Goal: Task Accomplishment & Management: Manage account settings

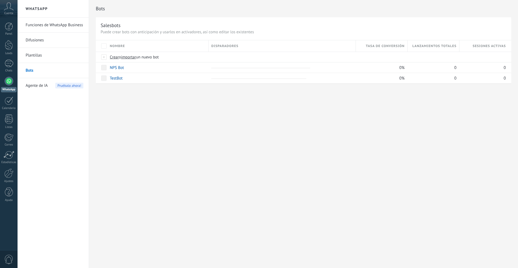
click at [12, 13] on span "Cuenta" at bounding box center [8, 14] width 9 height 4
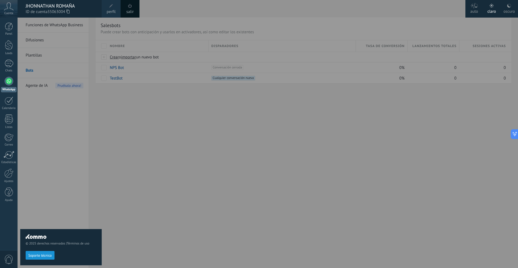
click at [59, 15] on div "JHONNATHAN ROMAÑA ID de cuenta 35063004" at bounding box center [60, 9] width 84 height 18
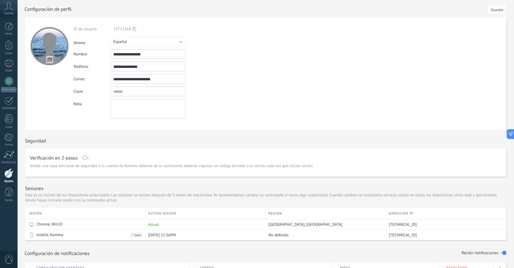
click at [4, 8] on icon at bounding box center [8, 6] width 9 height 8
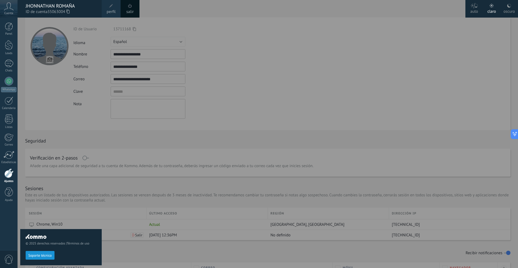
click at [35, 4] on div "JHONNATHAN ROMAÑA" at bounding box center [61, 6] width 71 height 6
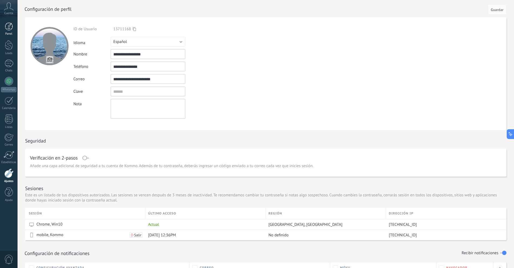
click at [14, 27] on link "Panel" at bounding box center [9, 28] width 18 height 13
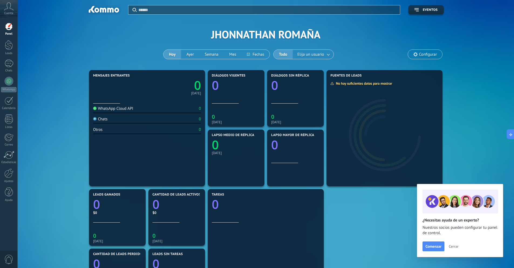
click at [269, 34] on div "Aplicar Eventos JHONNATHAN ROMAÑA [DATE] [DATE] Semana Mes Todo Elija un usuari…" at bounding box center [266, 34] width 481 height 69
click at [11, 49] on div at bounding box center [9, 45] width 8 height 10
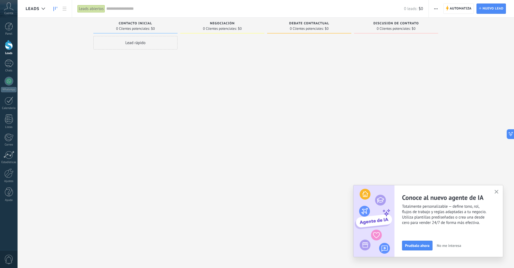
drag, startPoint x: 130, startPoint y: 45, endPoint x: 212, endPoint y: 52, distance: 82.9
click at [212, 52] on div "Leads Entrantes Solicitudes: [PHONE_NUMBER] Contacto inicial 0 Clientes potenci…" at bounding box center [270, 125] width 489 height 215
click at [413, 195] on h2 "Conoce al nuevo agente de IA" at bounding box center [452, 197] width 101 height 8
click at [445, 244] on span "No me interesa" at bounding box center [449, 245] width 24 height 4
click at [419, 242] on button "Entendido" at bounding box center [413, 245] width 22 height 10
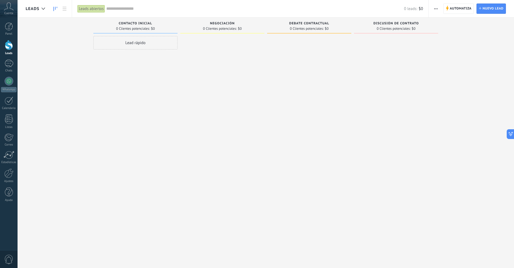
click at [2, 8] on div "Cuenta" at bounding box center [9, 9] width 18 height 18
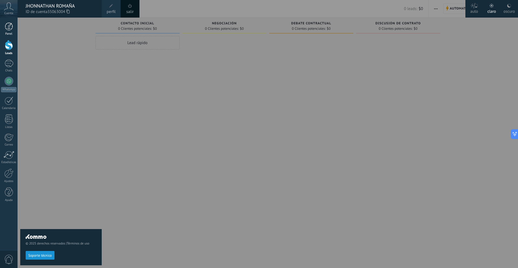
click at [13, 24] on link "Panel" at bounding box center [9, 28] width 18 height 13
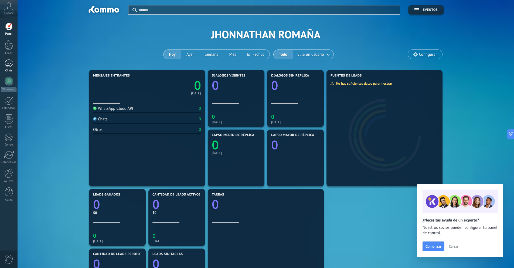
click at [6, 65] on div at bounding box center [9, 63] width 9 height 8
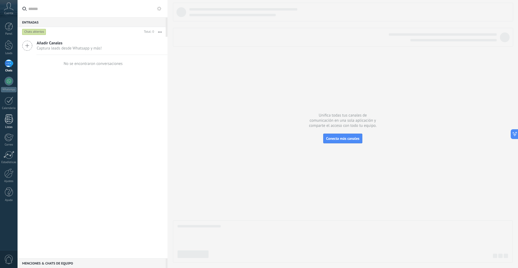
click at [10, 123] on div at bounding box center [9, 118] width 8 height 9
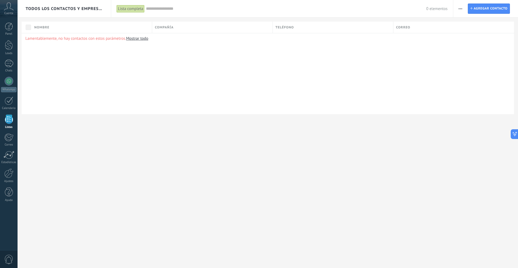
click at [140, 40] on link "Mostrar todo" at bounding box center [137, 38] width 22 height 5
click at [14, 14] on div "Cuenta" at bounding box center [9, 9] width 18 height 18
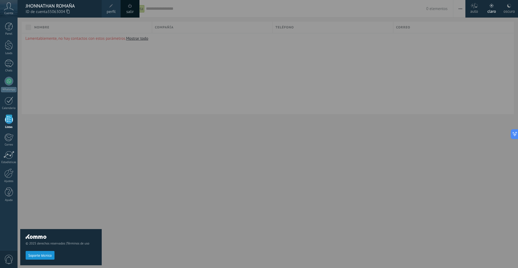
click at [93, 194] on div "© 2025 derechos reservados | Términos de uso Soporte técnico" at bounding box center [61, 143] width 82 height 250
click at [161, 93] on div at bounding box center [277, 134] width 518 height 268
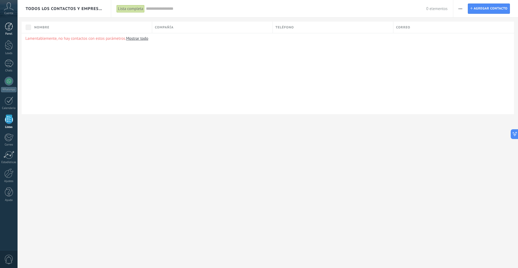
click at [12, 26] on div at bounding box center [9, 26] width 8 height 8
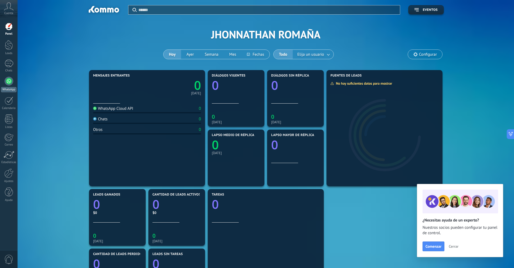
click at [14, 80] on link "WhatsApp" at bounding box center [9, 84] width 18 height 15
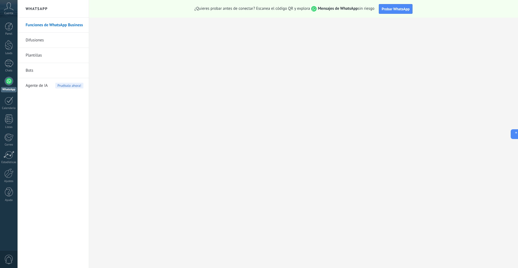
click at [42, 87] on span "Agente de IA" at bounding box center [37, 85] width 22 height 15
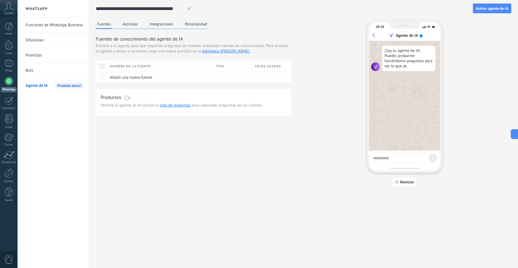
click at [123, 27] on button "Acciones" at bounding box center [130, 24] width 18 height 8
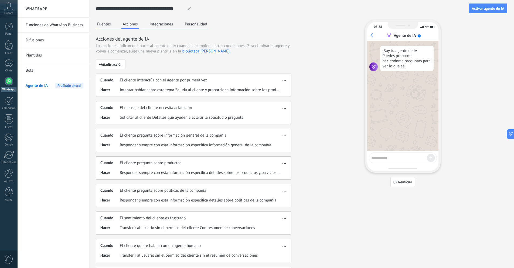
click at [159, 23] on button "Integraciones" at bounding box center [161, 24] width 26 height 8
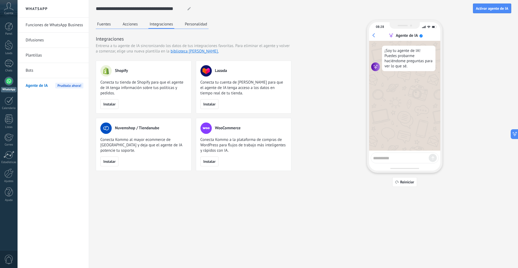
click at [190, 25] on button "Personalidad" at bounding box center [196, 24] width 25 height 8
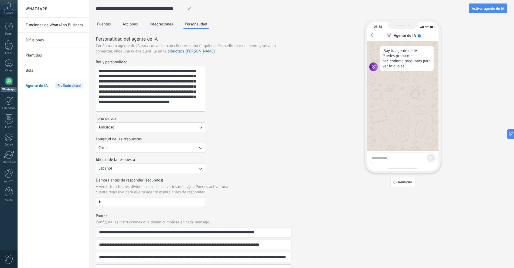
click at [163, 25] on button "Integraciones" at bounding box center [161, 24] width 26 height 8
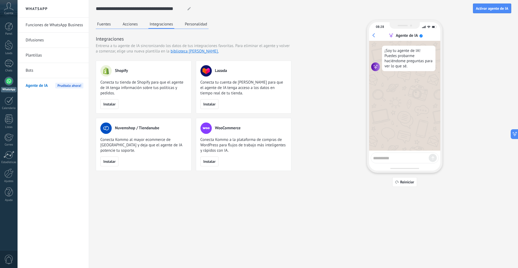
click at [105, 26] on button "Fuentes" at bounding box center [104, 24] width 16 height 8
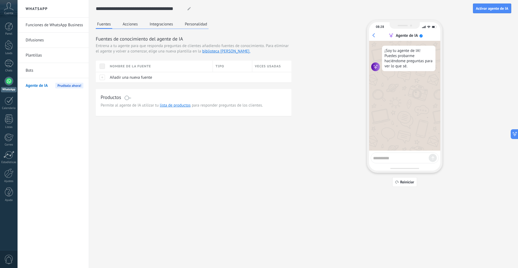
click at [35, 56] on link "Plantillas" at bounding box center [55, 55] width 58 height 15
